Goal: Navigation & Orientation: Find specific page/section

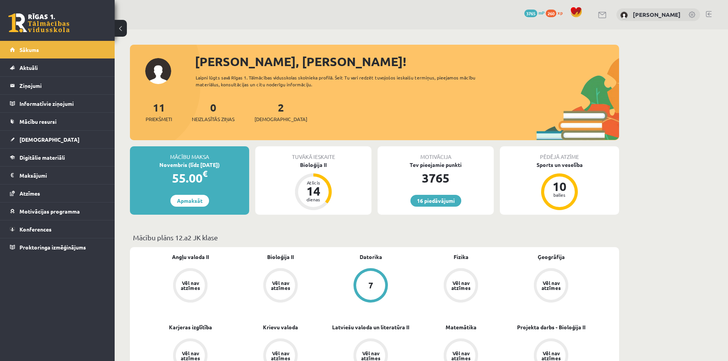
click at [707, 13] on link at bounding box center [709, 14] width 6 height 6
click at [63, 166] on link "Digitālie materiāli" at bounding box center [57, 158] width 95 height 18
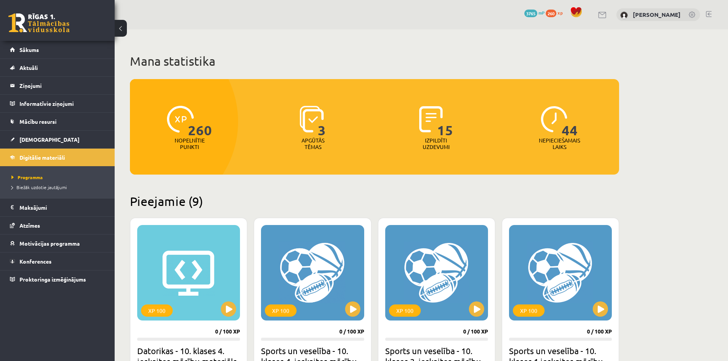
click at [710, 16] on link at bounding box center [709, 14] width 6 height 6
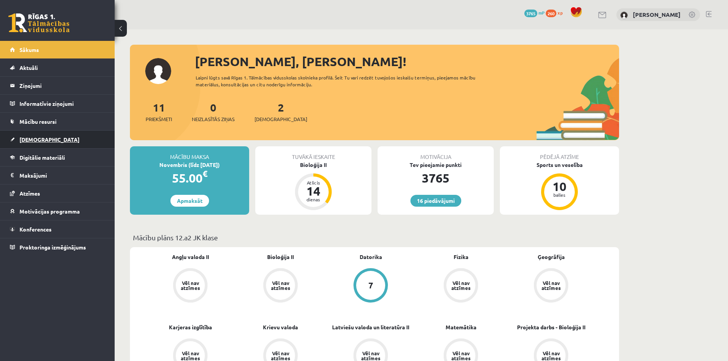
click at [33, 145] on link "[DEMOGRAPHIC_DATA]" at bounding box center [57, 140] width 95 height 18
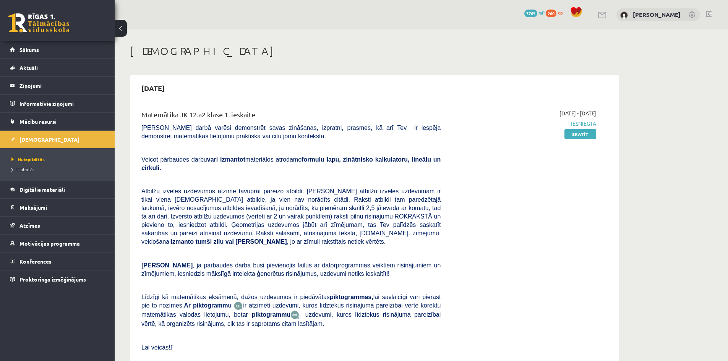
click at [709, 13] on link at bounding box center [709, 14] width 6 height 6
